Goal: Transaction & Acquisition: Purchase product/service

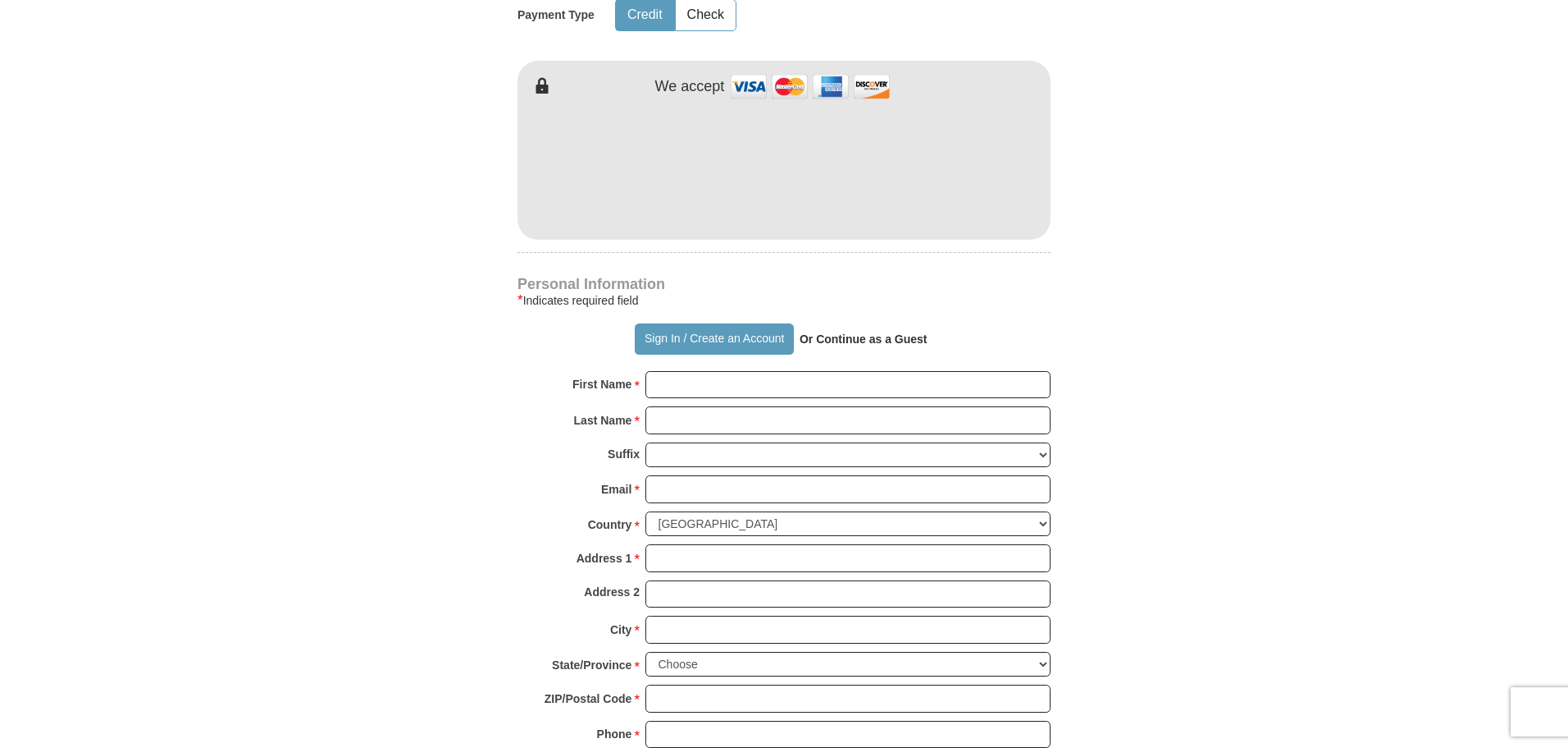
scroll to position [903, 0]
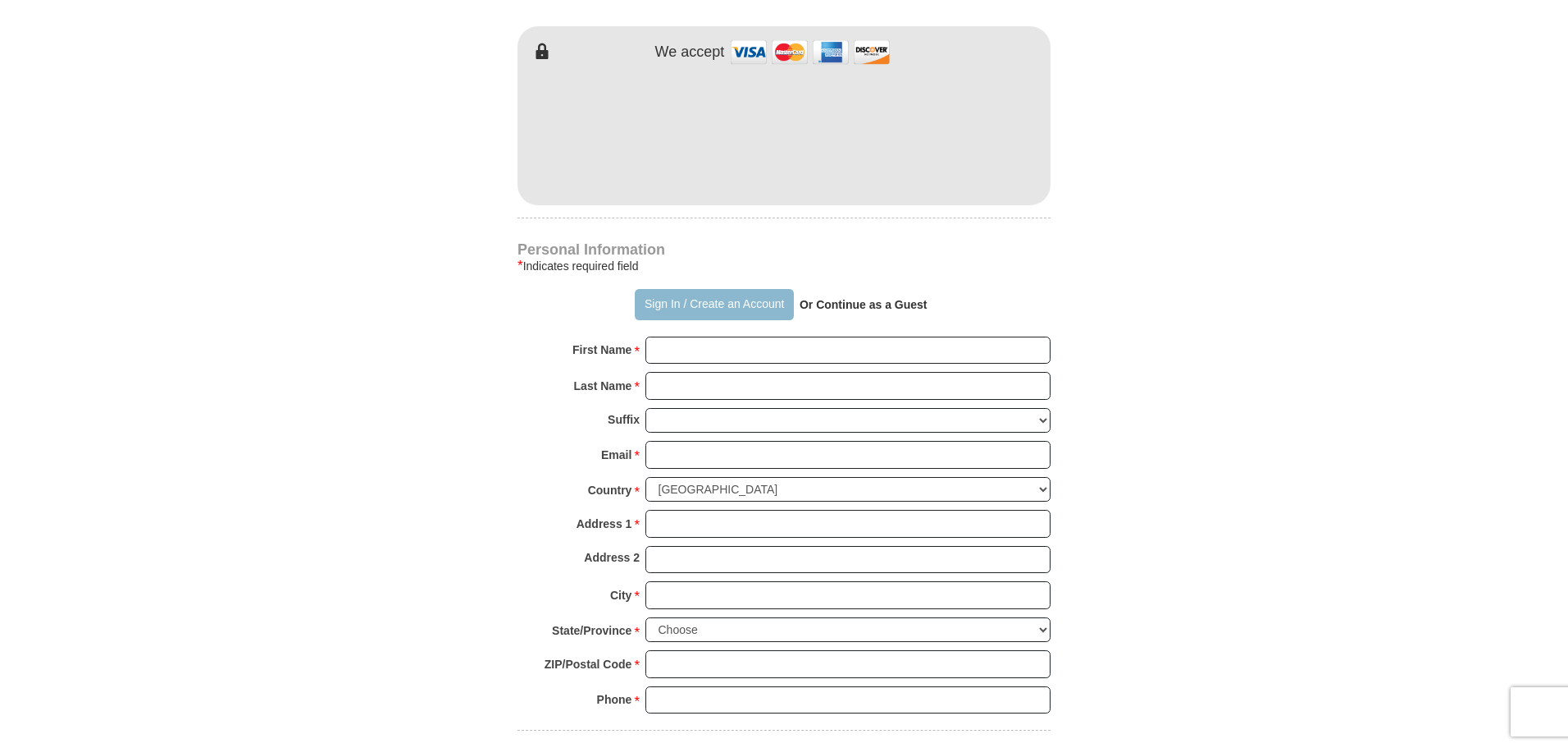
click at [762, 305] on button "Sign In / Create an Account" at bounding box center [714, 304] width 158 height 31
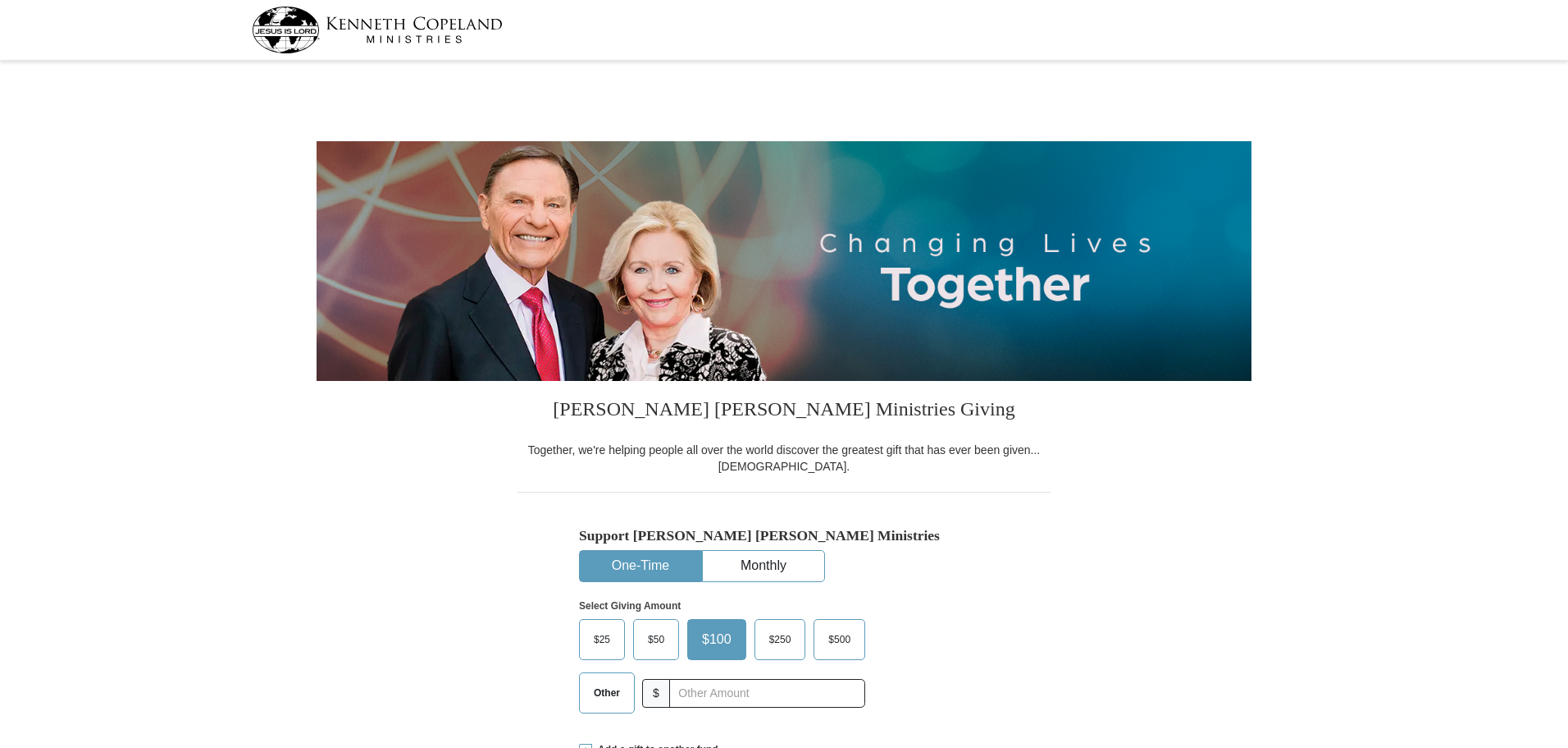
select select "[GEOGRAPHIC_DATA]"
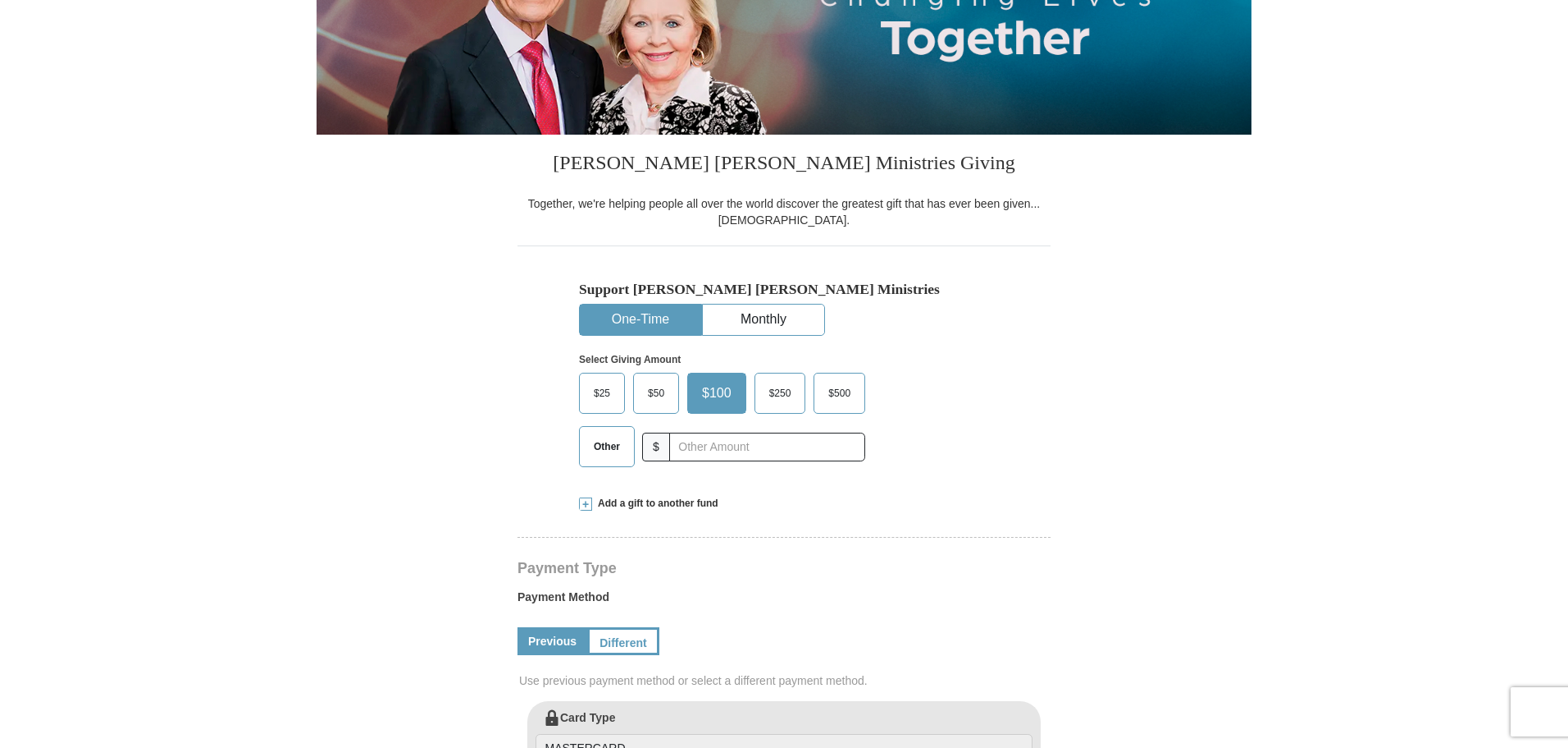
click at [596, 448] on span "Other" at bounding box center [607, 446] width 42 height 25
click at [0, 0] on input "Other" at bounding box center [0, 0] width 0 height 0
click at [735, 444] on input "text" at bounding box center [766, 446] width 182 height 29
type input "653"
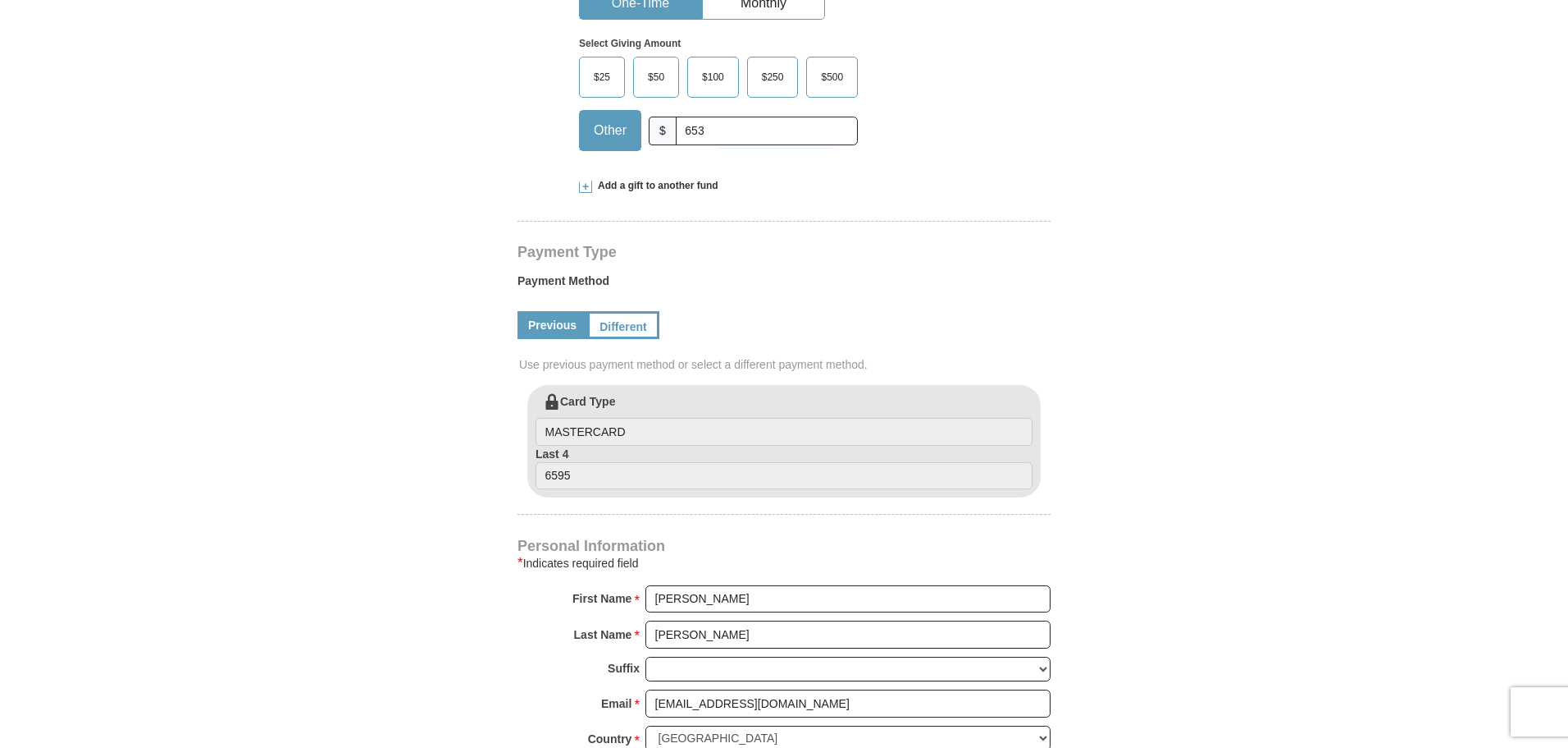
scroll to position [575, 0]
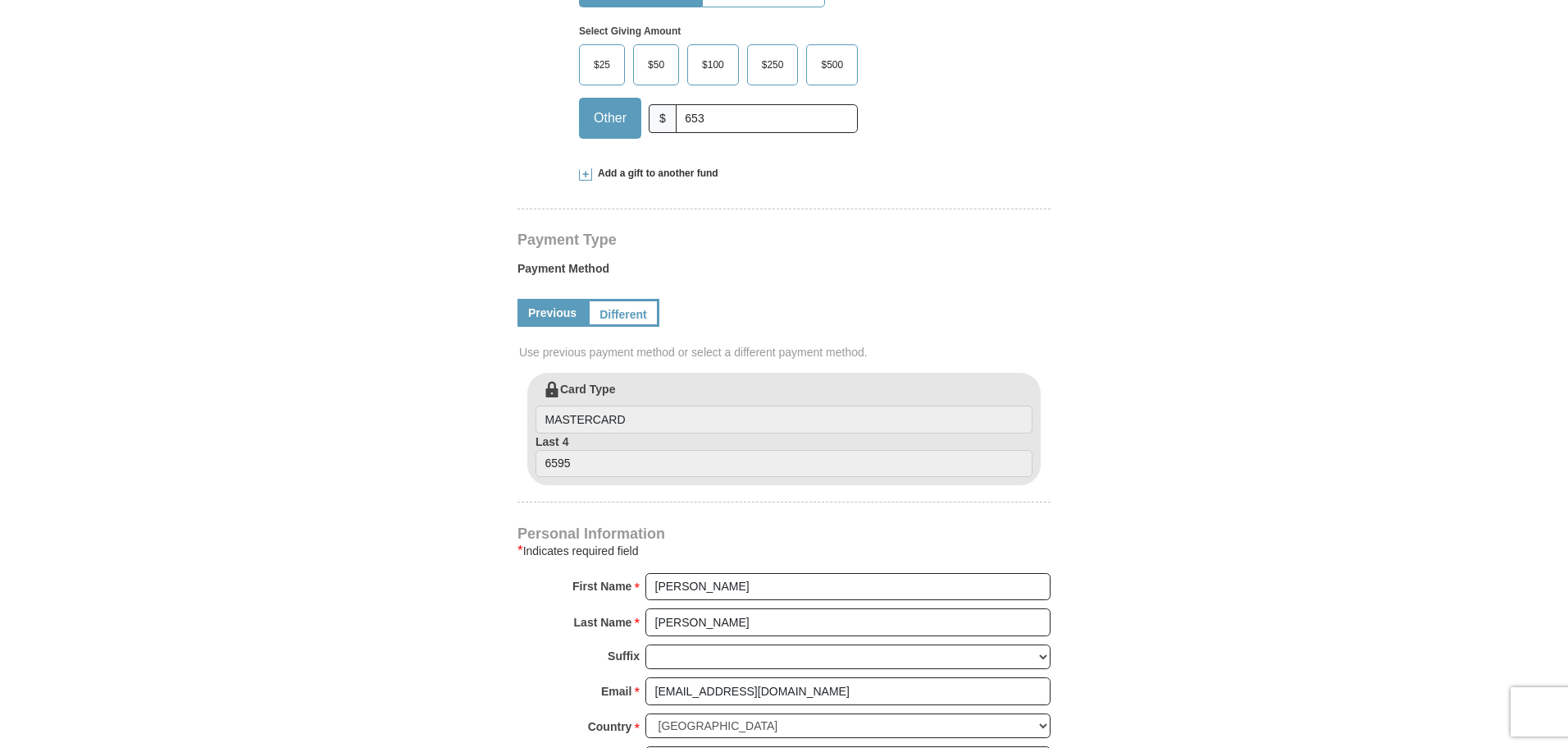
click at [637, 290] on div "Previous Different" at bounding box center [784, 312] width 533 height 55
click at [636, 311] on link "Different" at bounding box center [622, 312] width 69 height 28
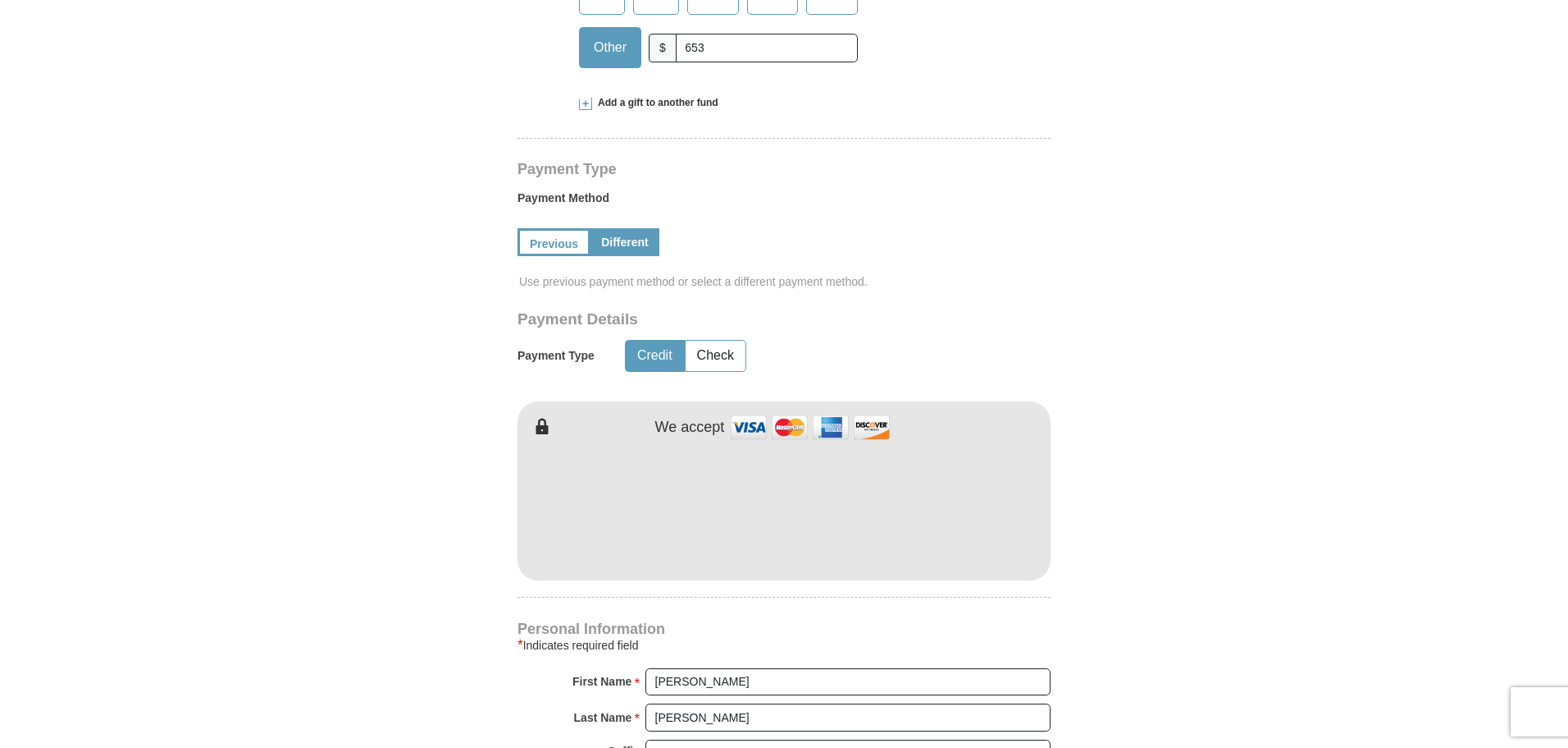
scroll to position [738, 0]
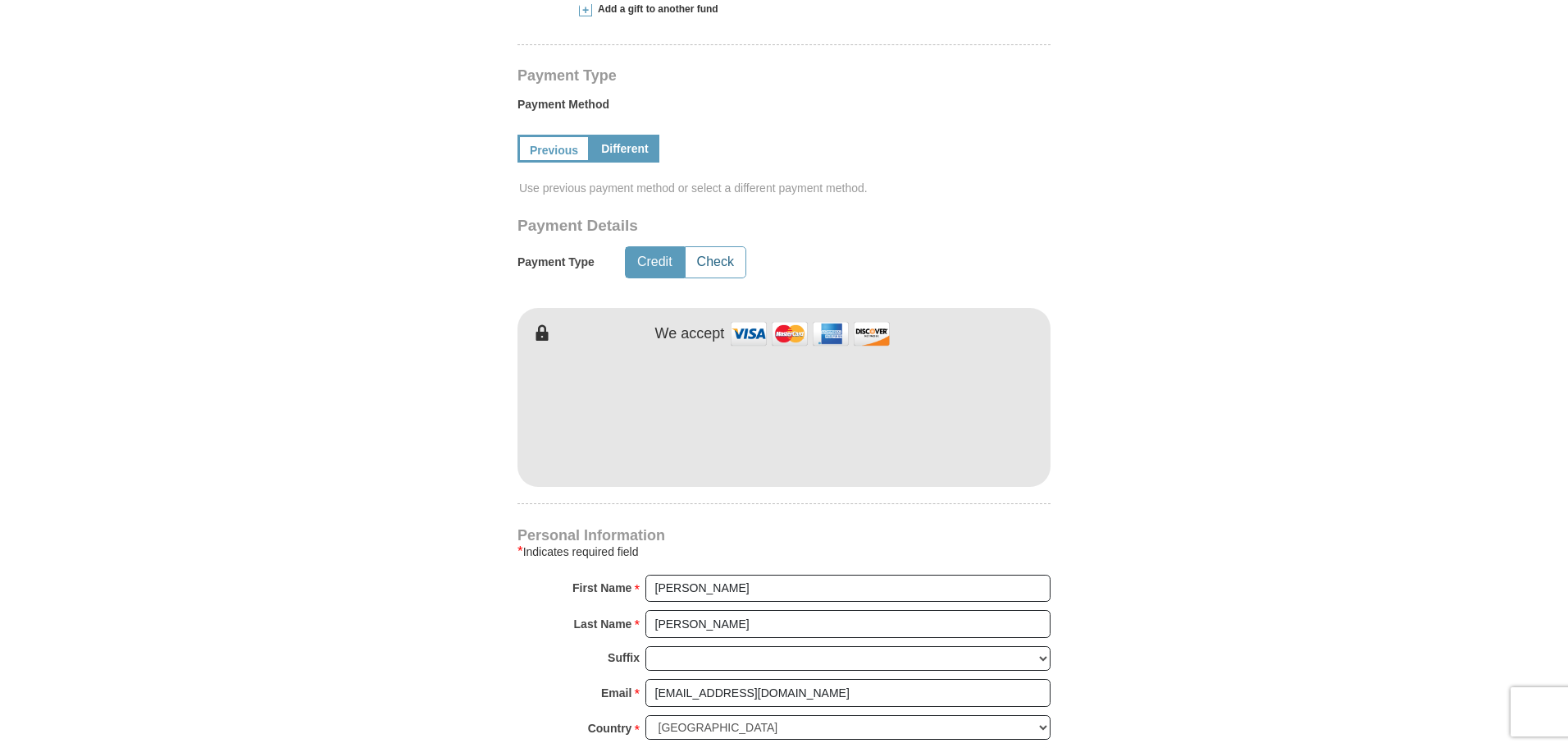
click at [726, 251] on button "Check" at bounding box center [716, 262] width 60 height 31
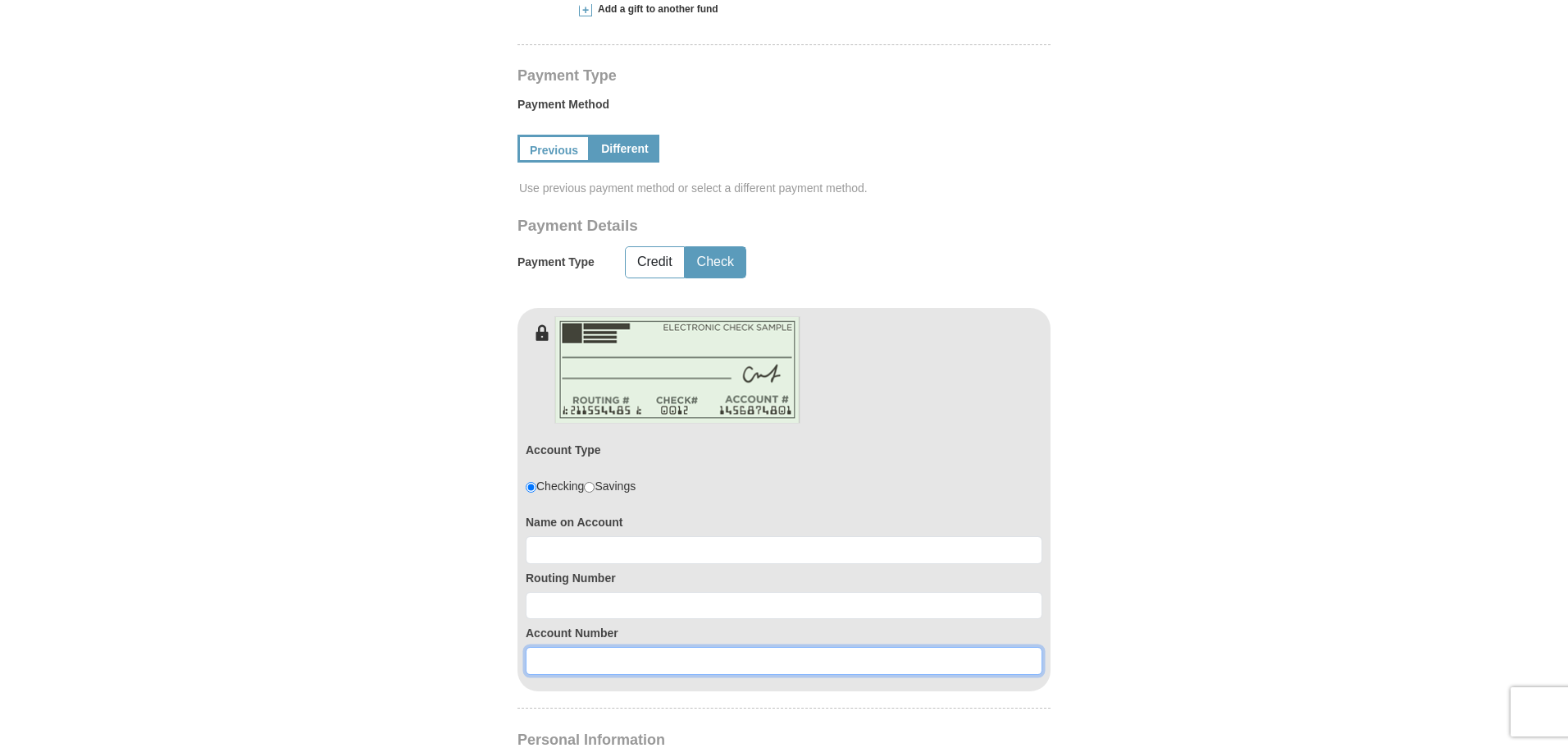
click at [704, 663] on input at bounding box center [784, 661] width 517 height 28
paste input "246755014"
type input "246755014"
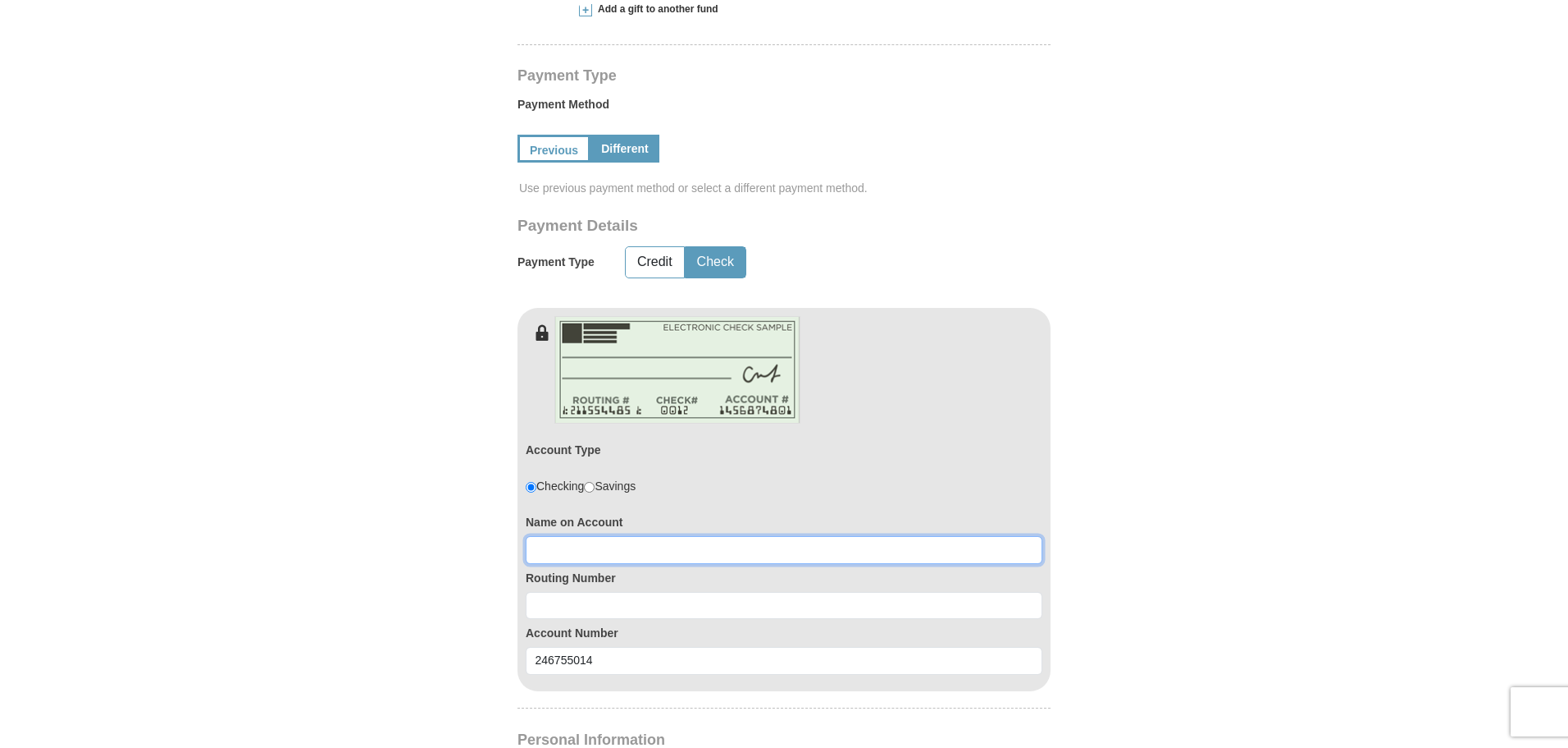
click at [649, 544] on input at bounding box center [784, 550] width 517 height 28
type input "[PERSON_NAME]"
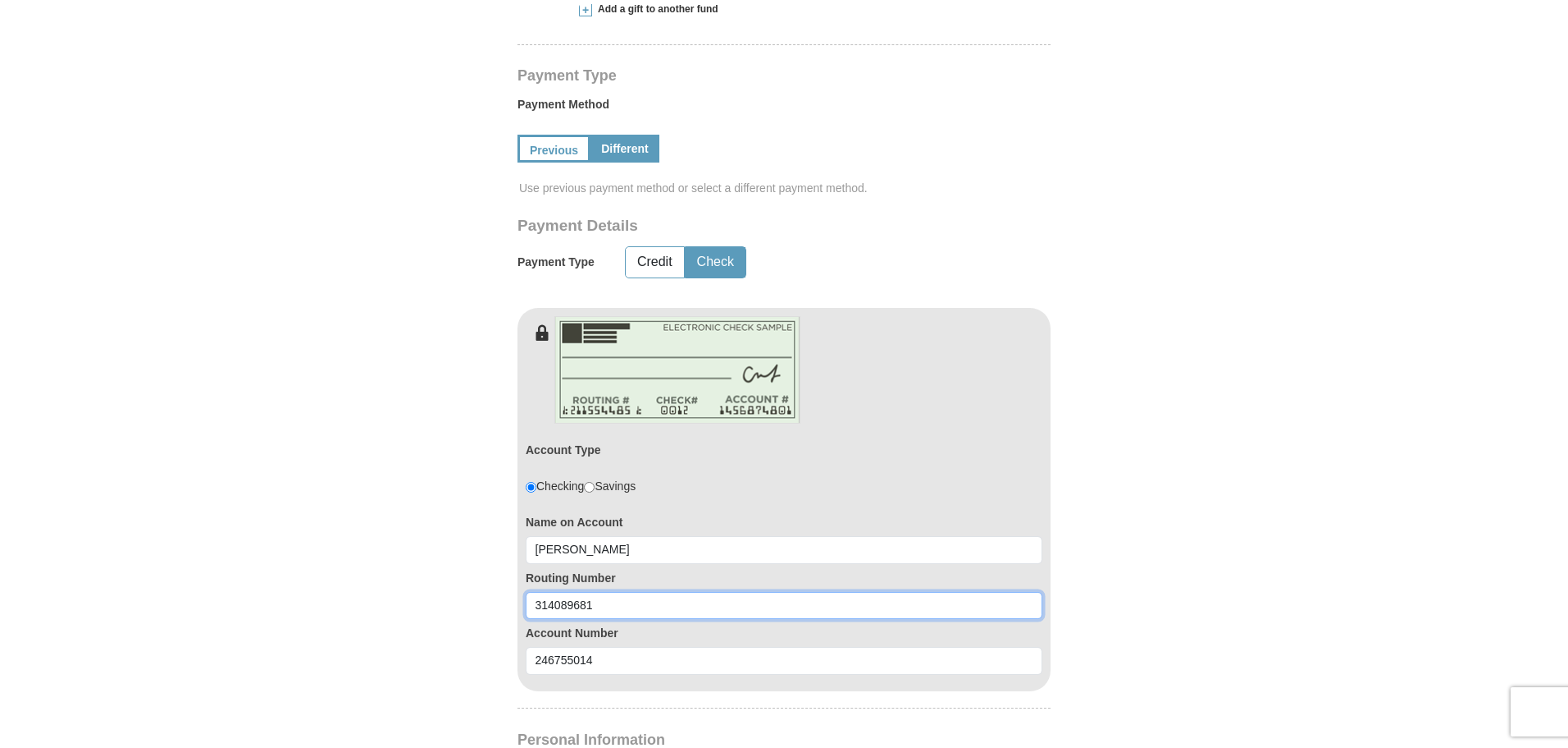
type input "314089681"
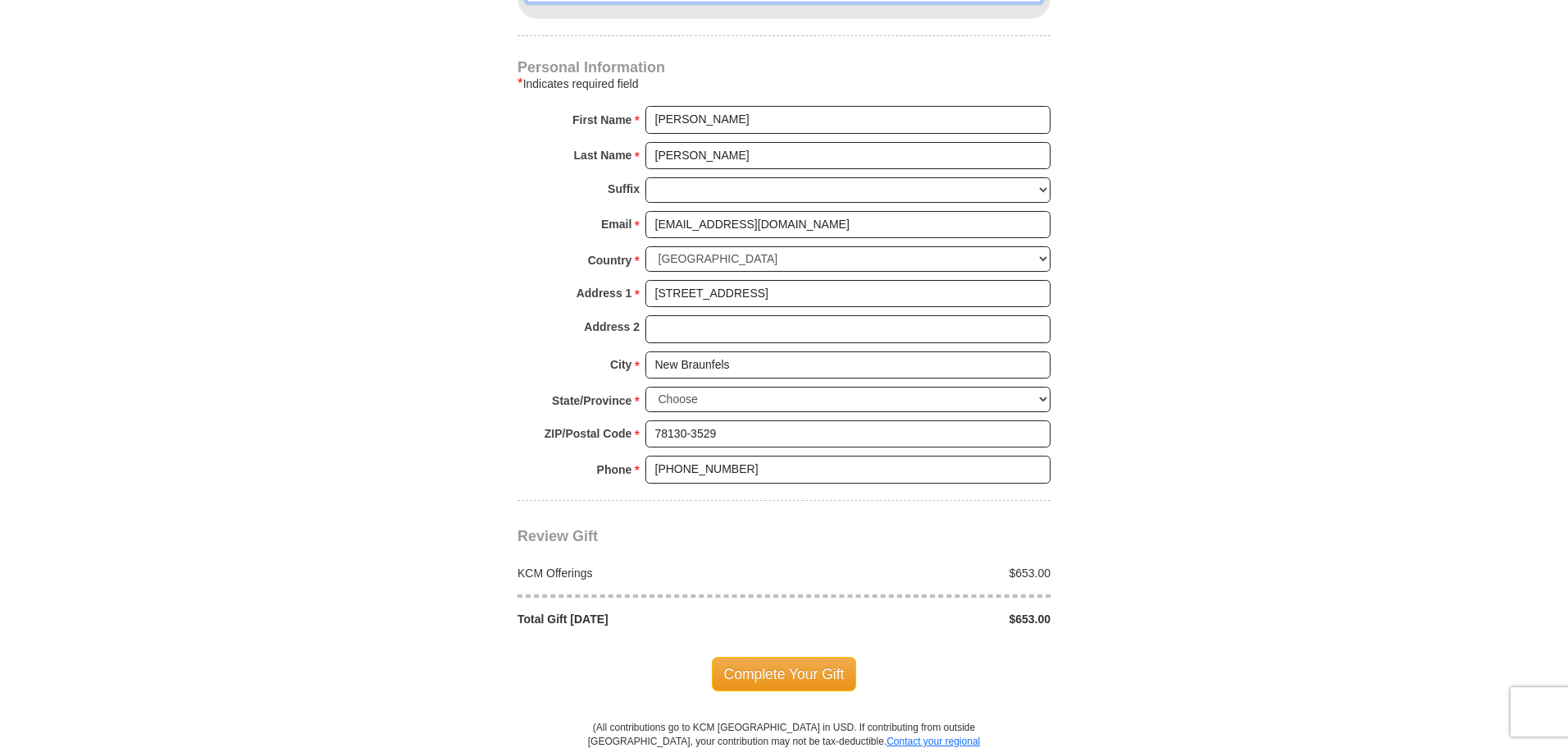
scroll to position [1641, 0]
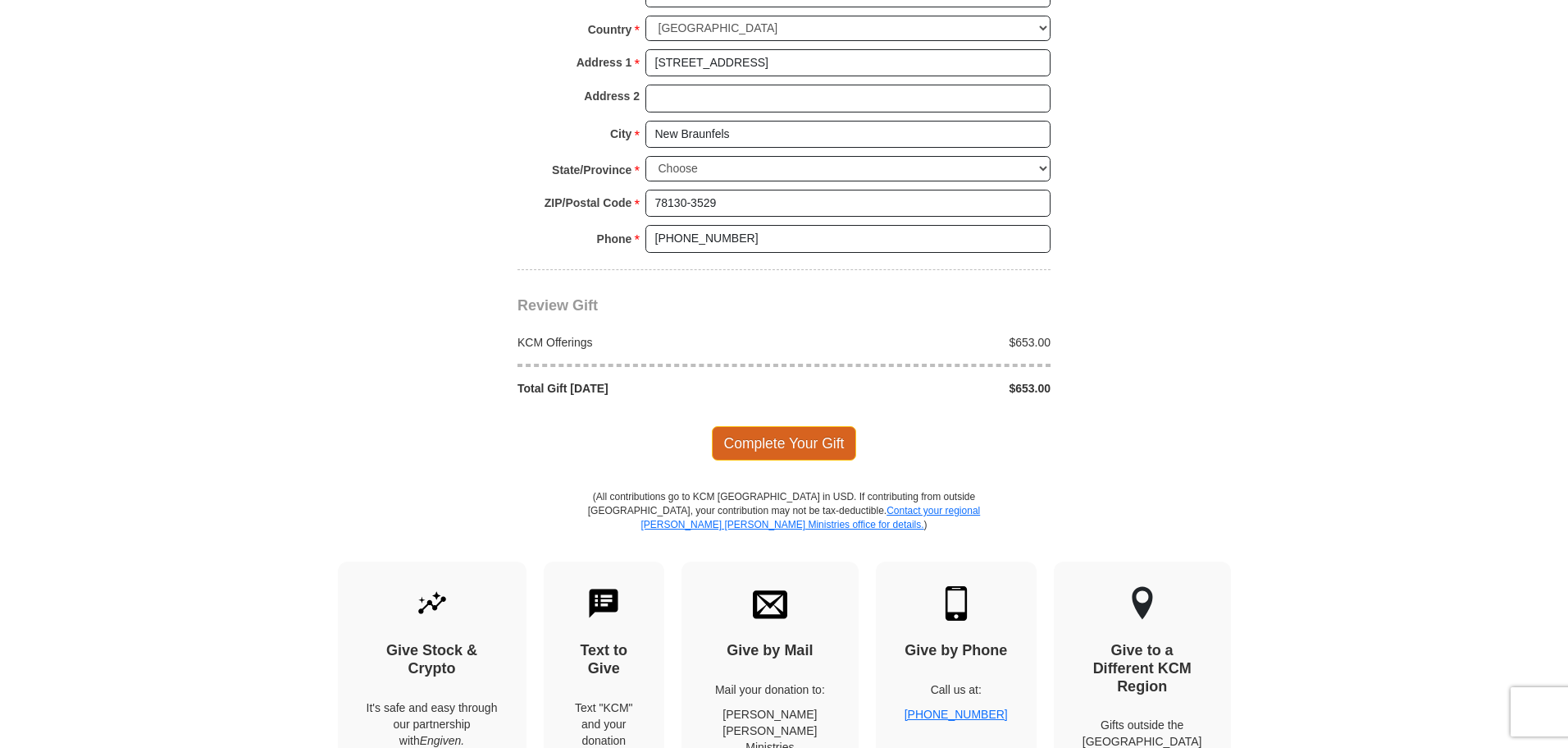
click at [753, 444] on span "Complete Your Gift" at bounding box center [784, 443] width 145 height 34
